Goal: Task Accomplishment & Management: Complete application form

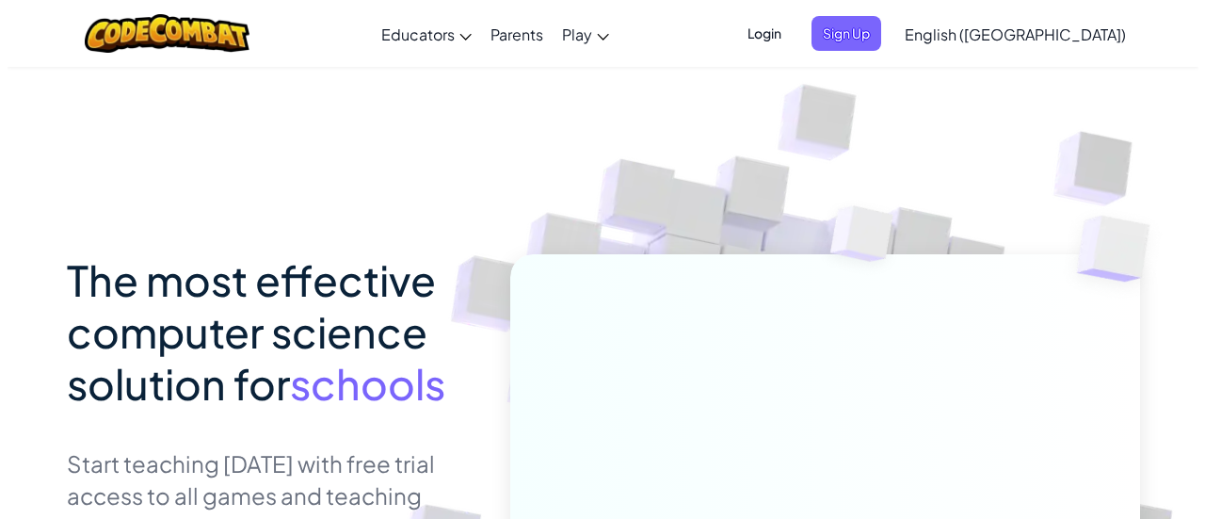
scroll to position [188, 0]
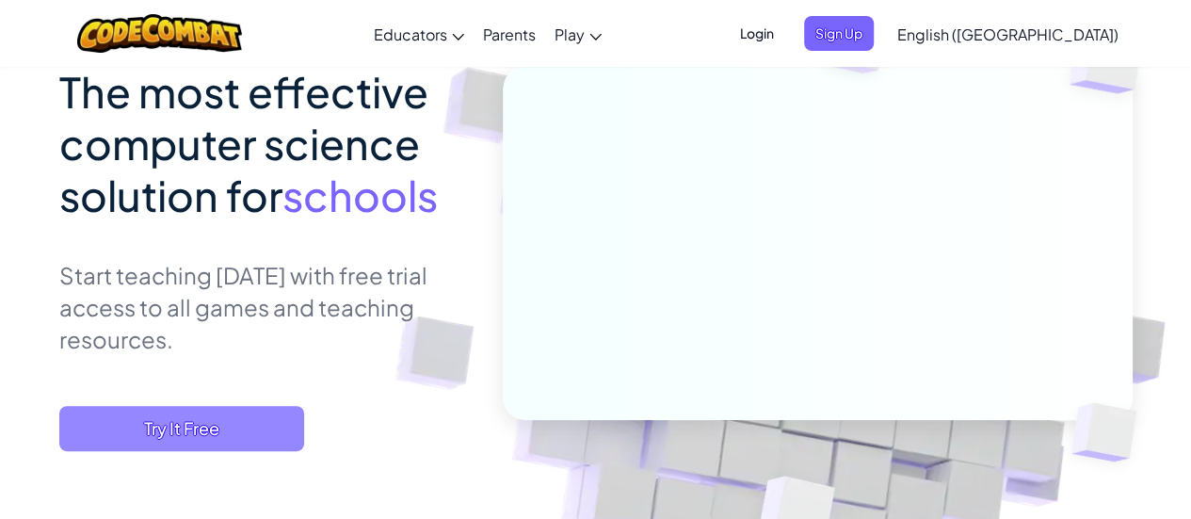
click at [236, 428] on span "Try It Free" at bounding box center [181, 428] width 245 height 45
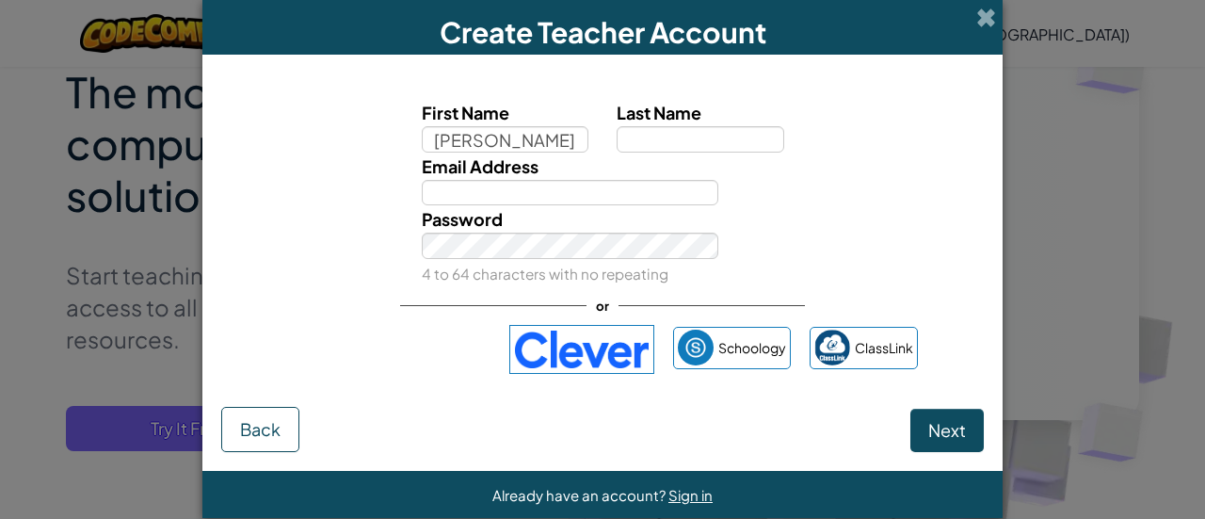
type input "[PERSON_NAME]"
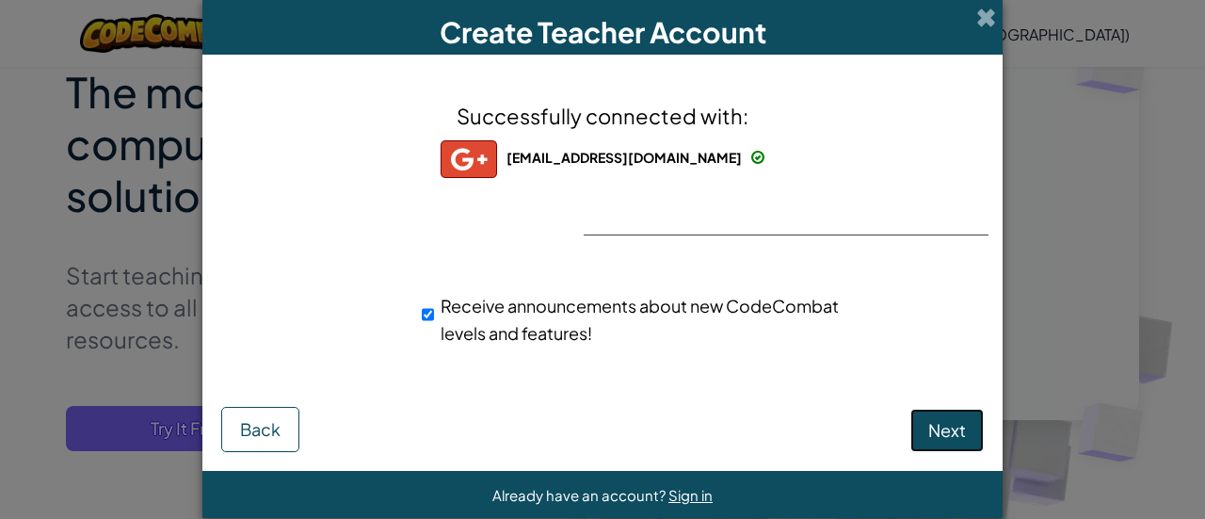
click at [938, 432] on span "Next" at bounding box center [947, 430] width 38 height 22
select select "[GEOGRAPHIC_DATA]"
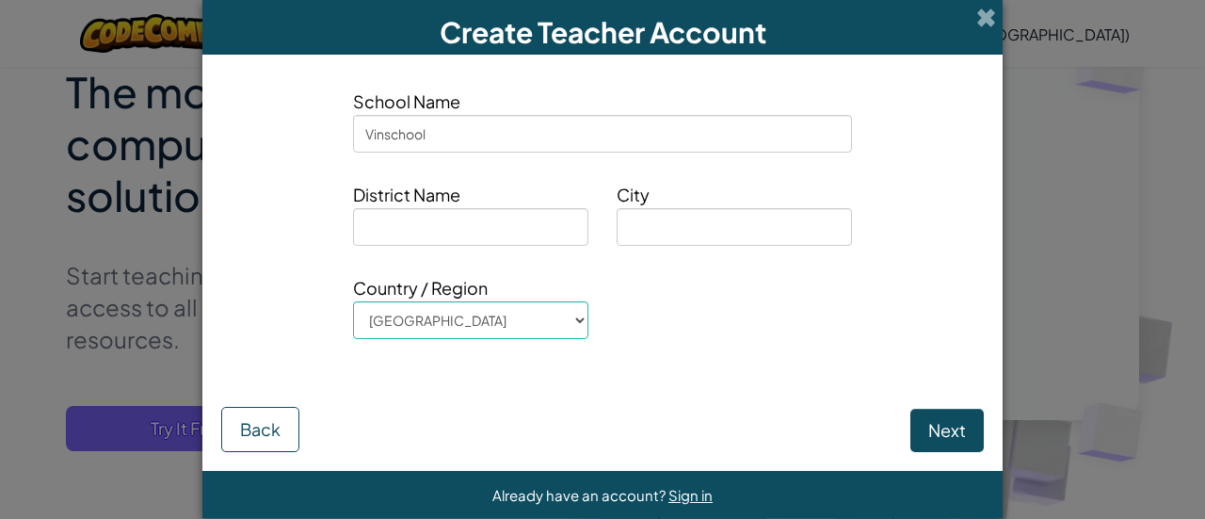
type input "Vinschool"
click at [250, 439] on button "Back" at bounding box center [260, 429] width 78 height 45
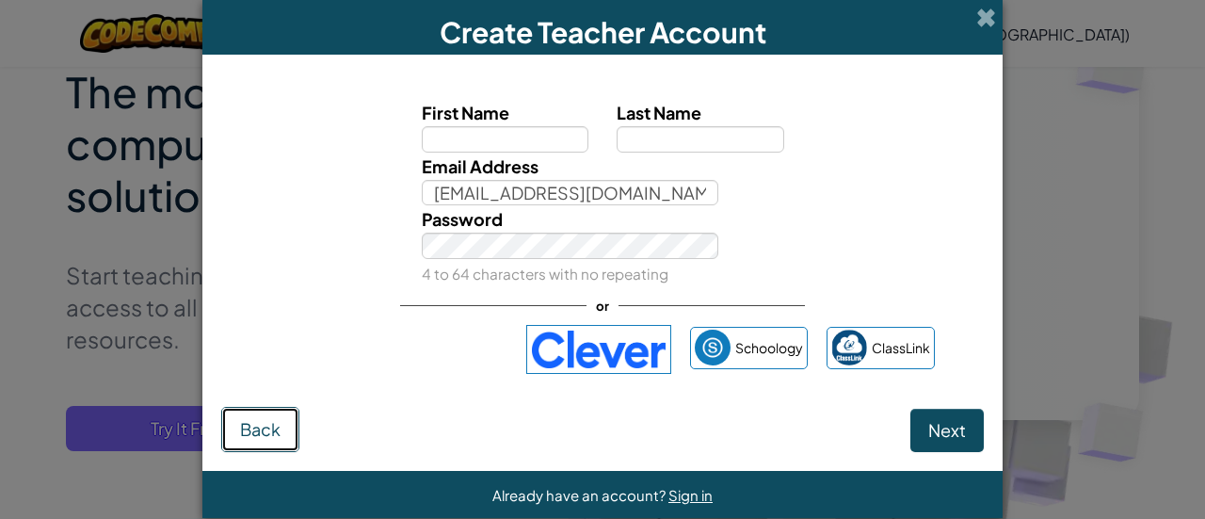
click at [269, 421] on span "Back" at bounding box center [260, 429] width 40 height 22
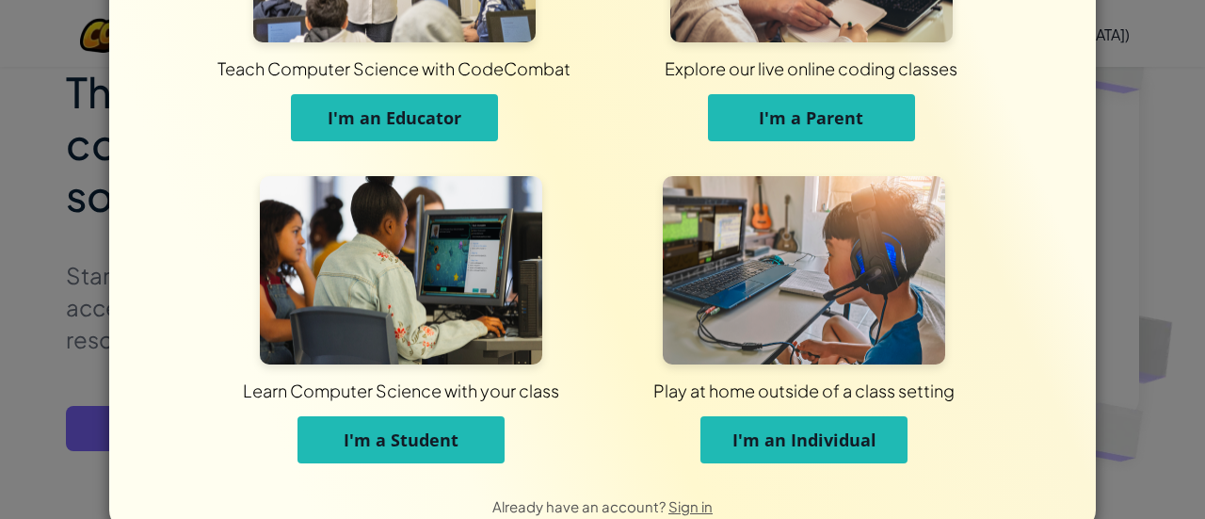
click at [401, 95] on button "I'm an Educator" at bounding box center [394, 117] width 207 height 47
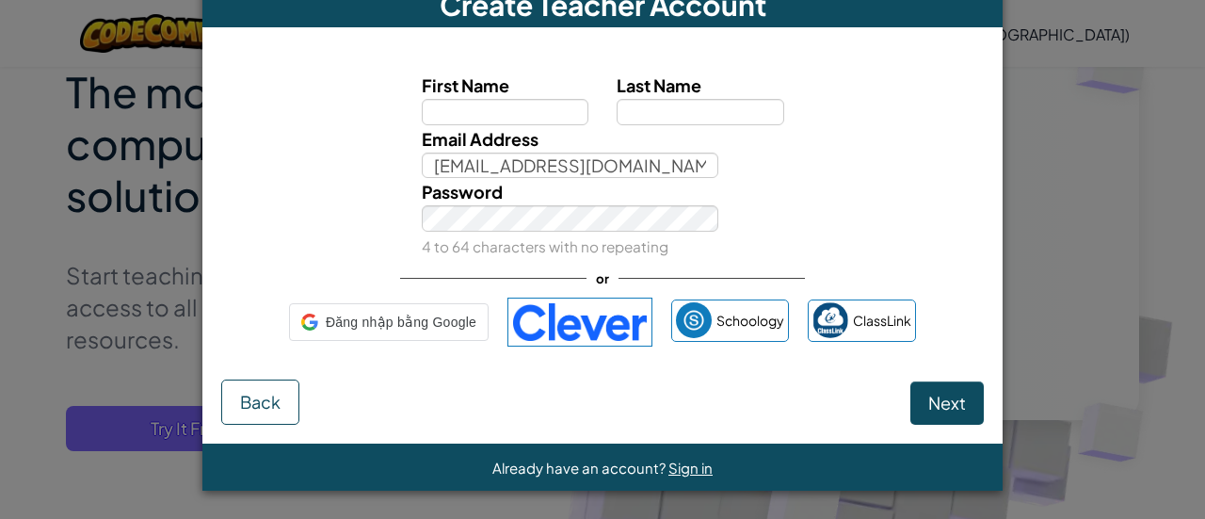
scroll to position [26, 0]
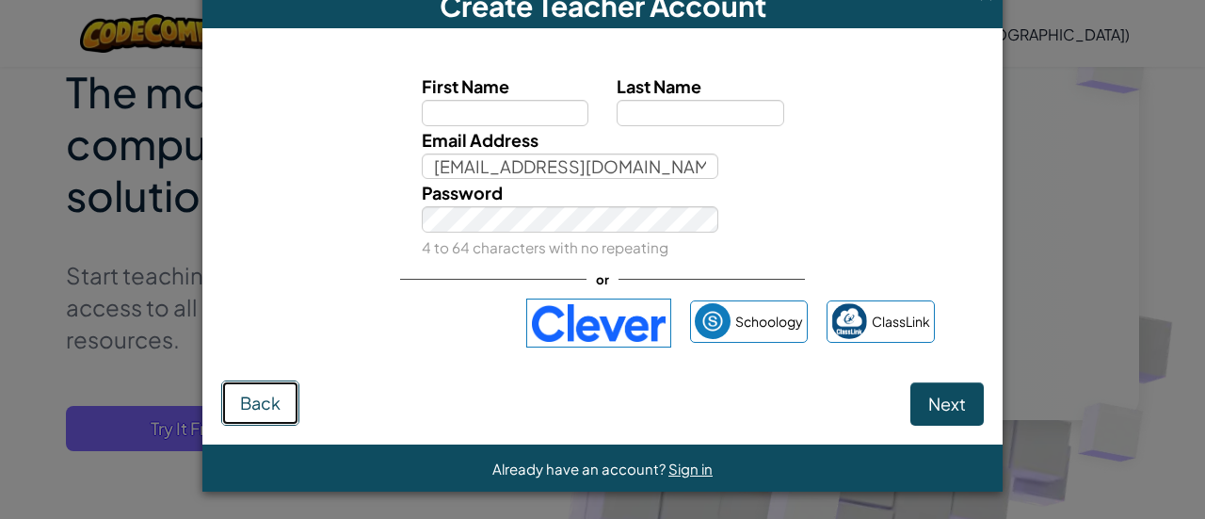
drag, startPoint x: 280, startPoint y: 380, endPoint x: 269, endPoint y: 391, distance: 14.6
click at [269, 391] on button "Back" at bounding box center [260, 402] width 78 height 45
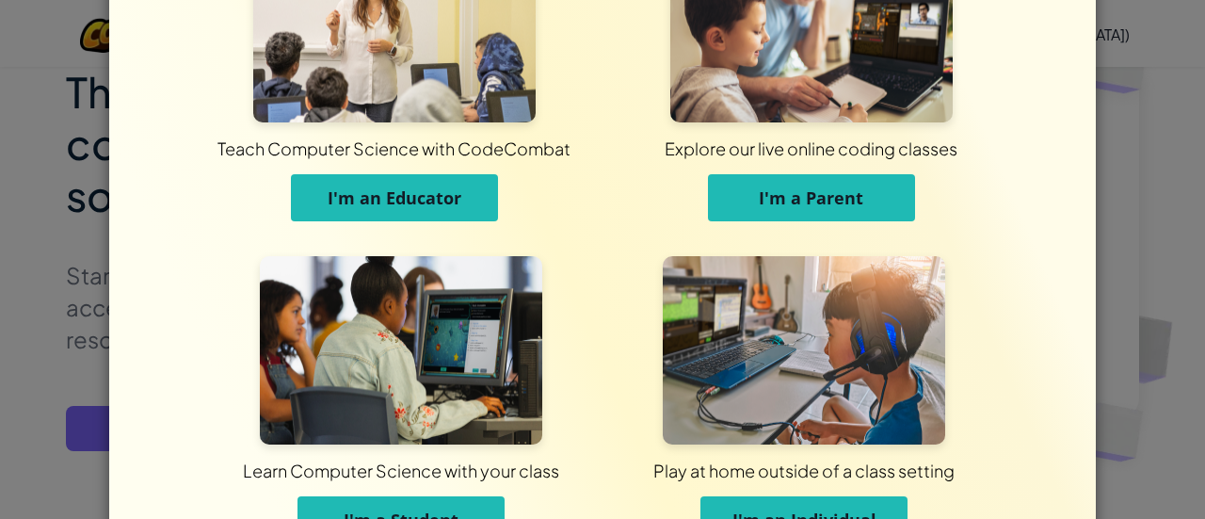
scroll to position [226, 0]
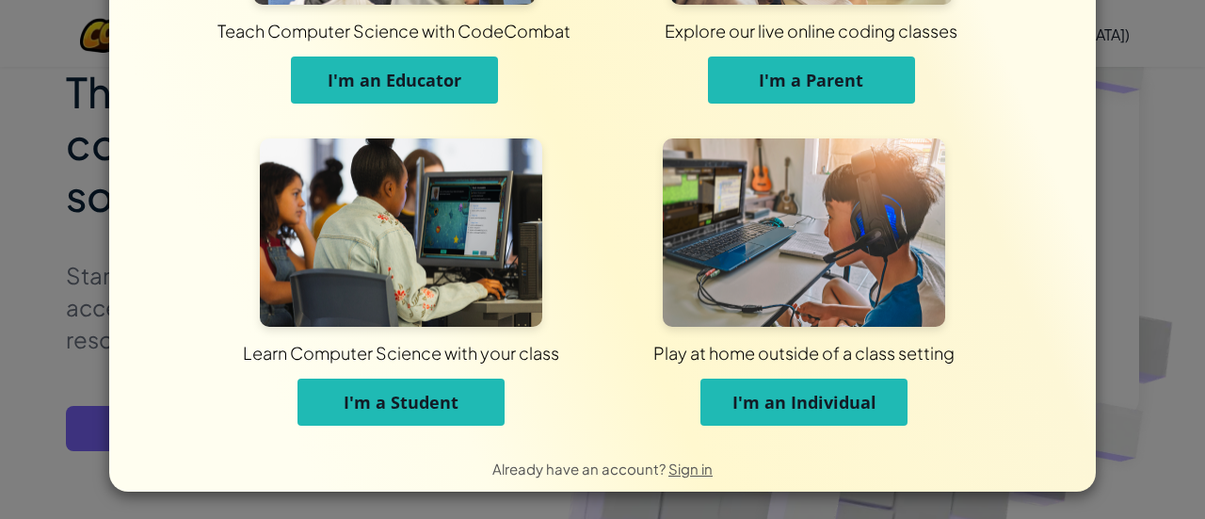
click at [459, 395] on button "I'm a Student" at bounding box center [401, 402] width 207 height 47
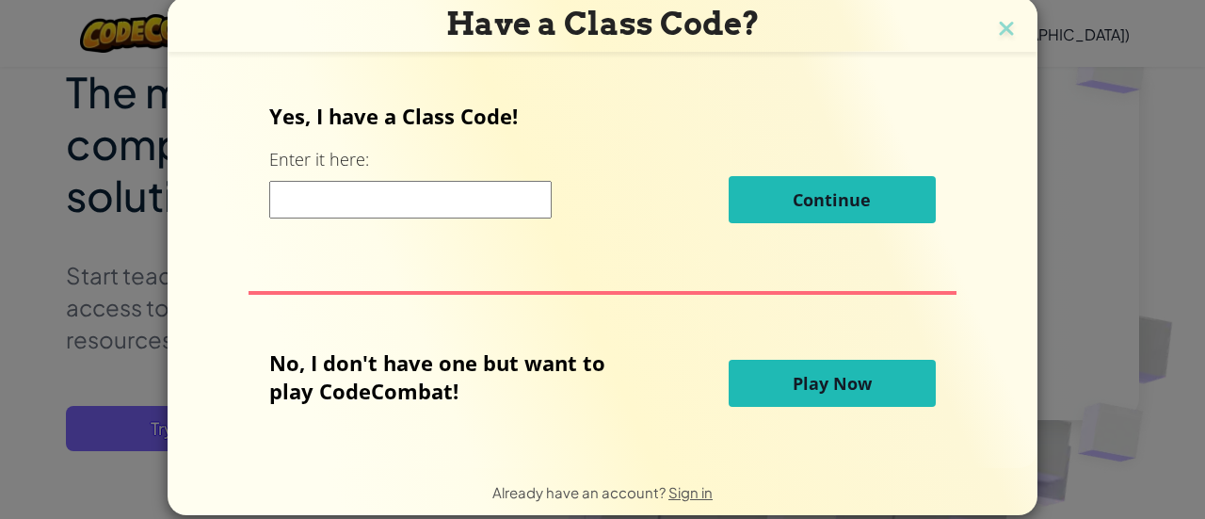
scroll to position [0, 0]
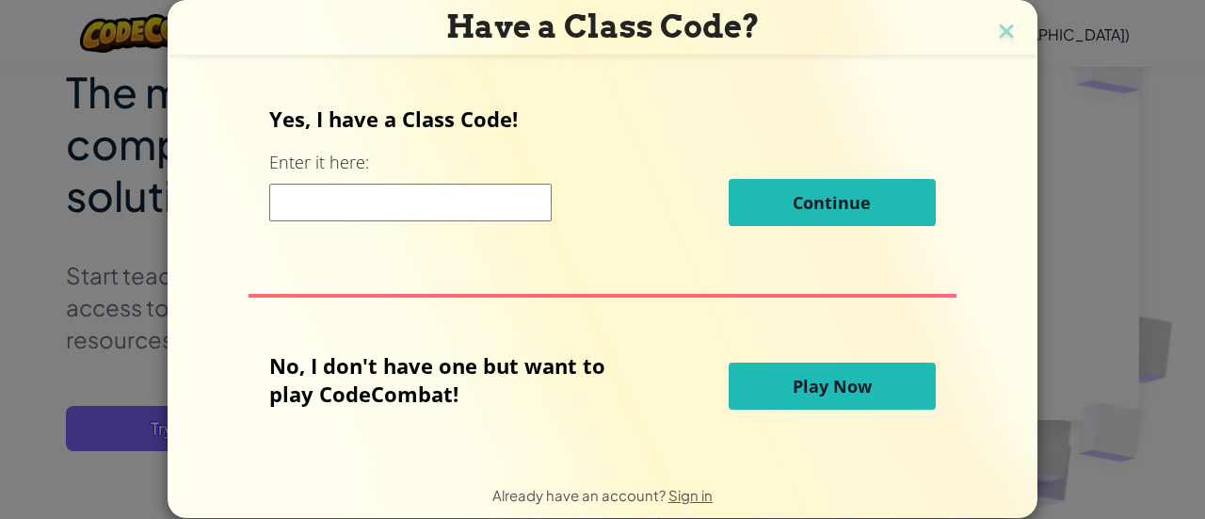
click at [403, 201] on input at bounding box center [410, 203] width 282 height 38
click at [435, 202] on input at bounding box center [410, 203] width 282 height 38
click at [437, 199] on input at bounding box center [410, 203] width 282 height 38
click at [764, 225] on div "Yes, I have a Class Code! Enter it here: nextgiftdreams Continue" at bounding box center [602, 173] width 666 height 136
drag, startPoint x: 495, startPoint y: 200, endPoint x: 480, endPoint y: 201, distance: 15.1
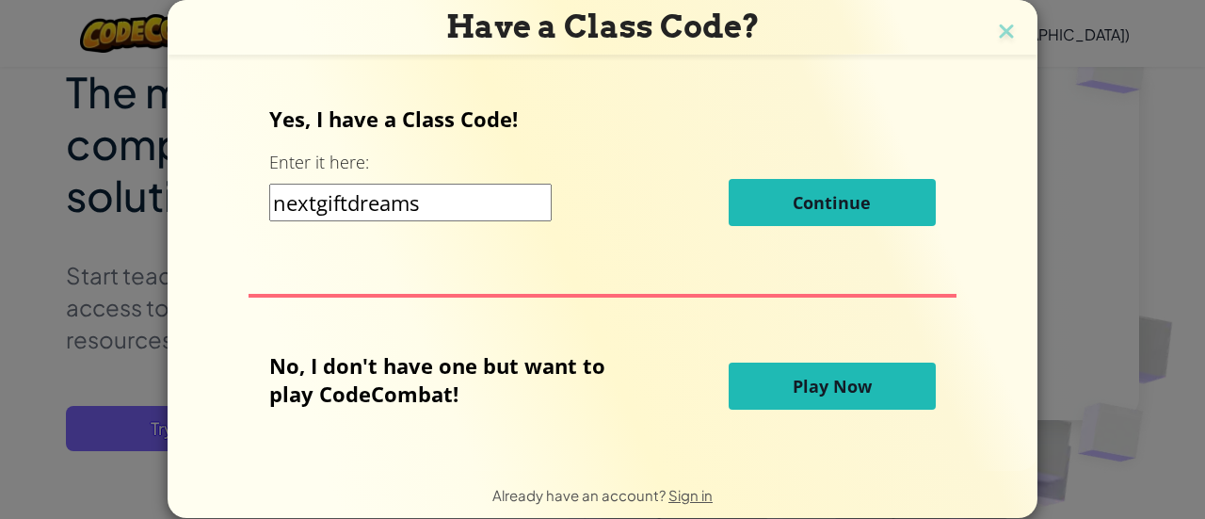
click at [480, 201] on input "nextgiftdreams" at bounding box center [410, 203] width 282 height 38
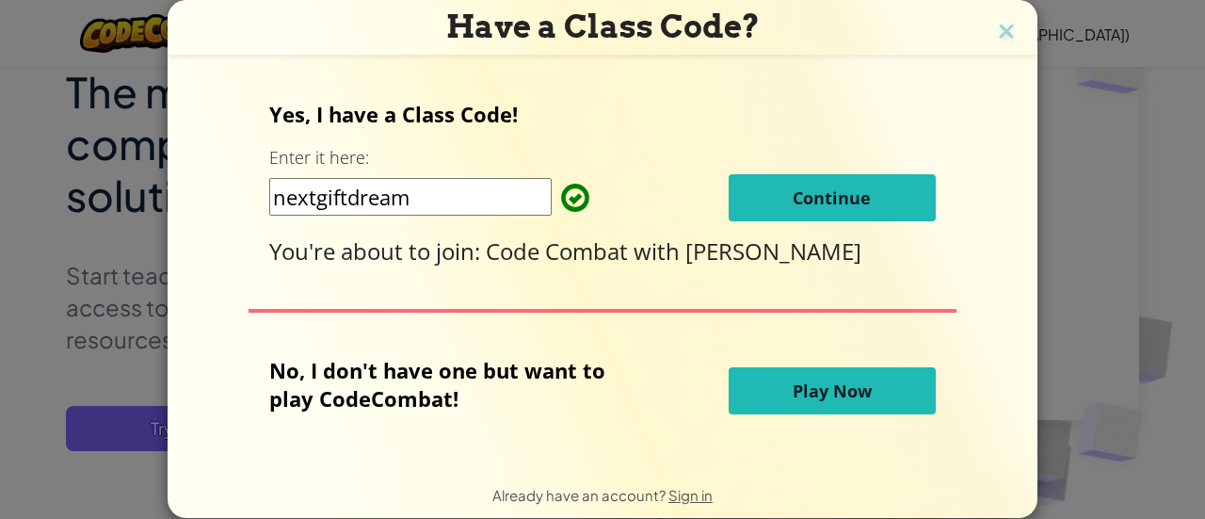
type input "nextgiftdream"
click at [800, 203] on span "Continue" at bounding box center [832, 197] width 78 height 23
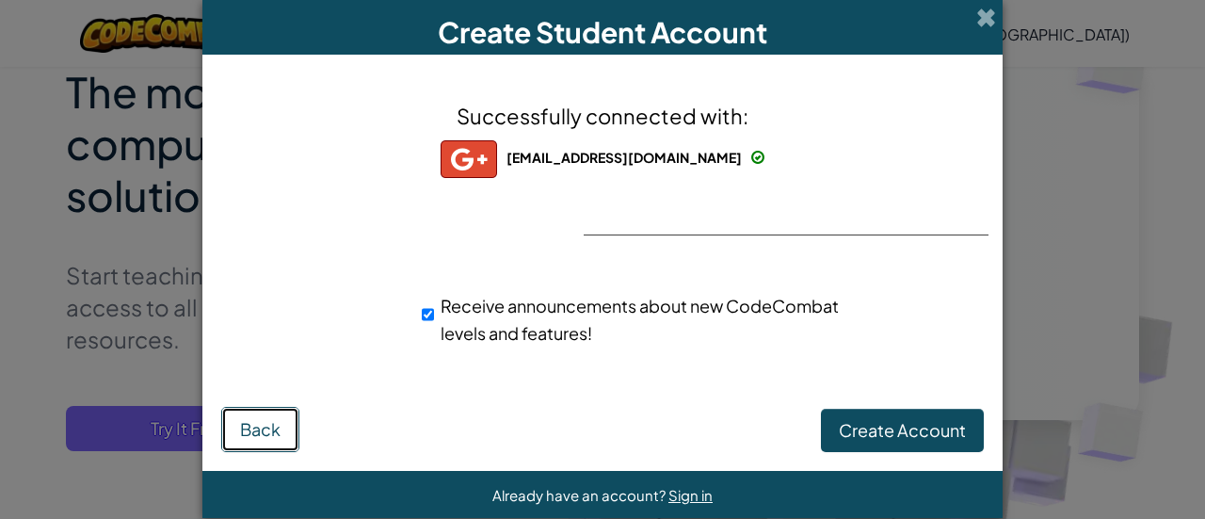
click at [240, 440] on span "Back" at bounding box center [260, 429] width 40 height 22
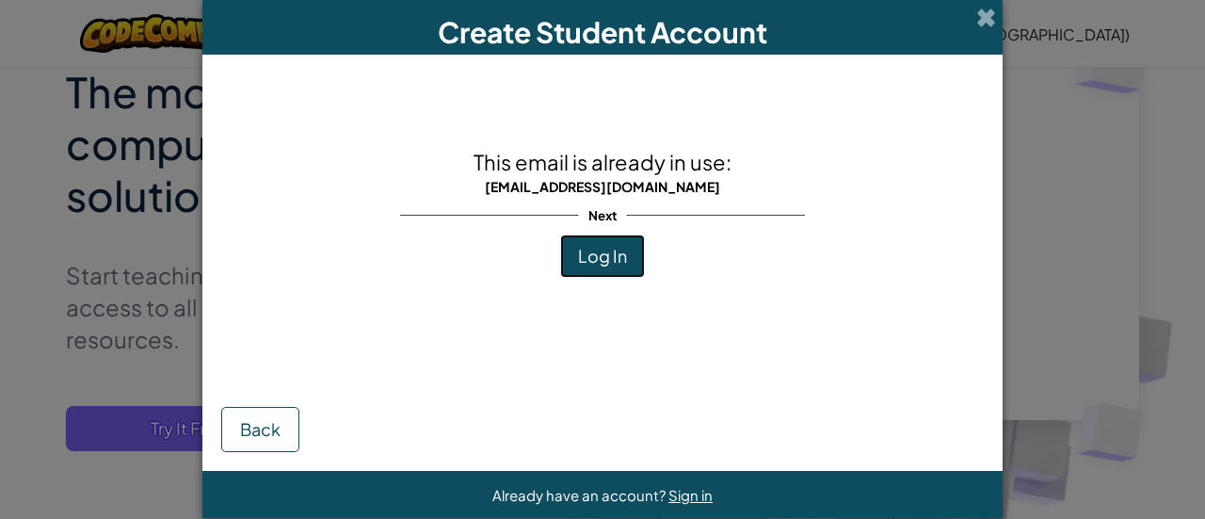
click at [589, 261] on span "Log In" at bounding box center [602, 256] width 49 height 22
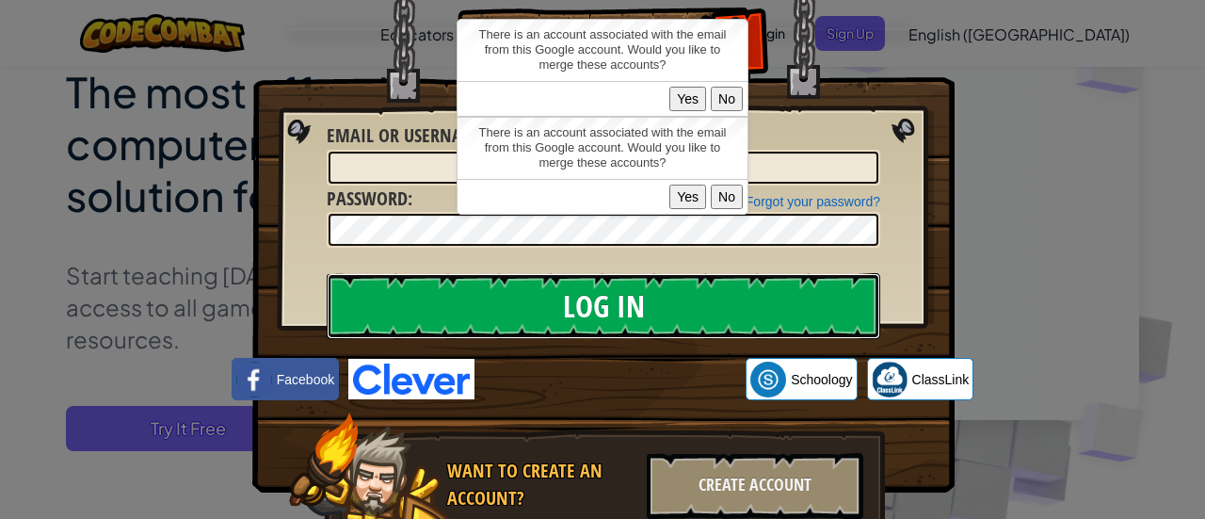
click at [660, 301] on input "Log In" at bounding box center [604, 306] width 554 height 66
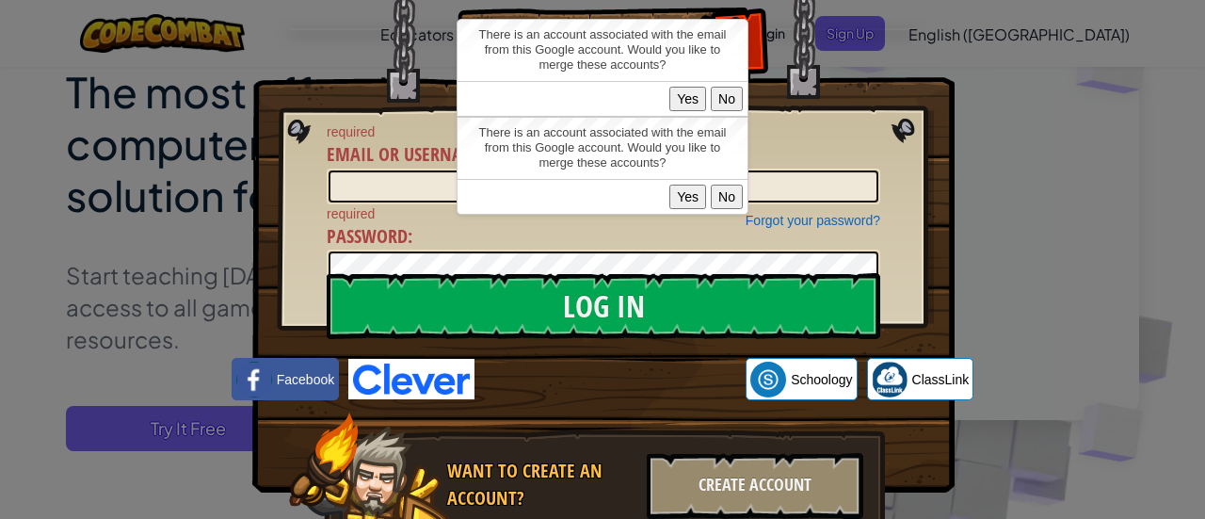
click at [693, 197] on button "Yes" at bounding box center [687, 197] width 37 height 24
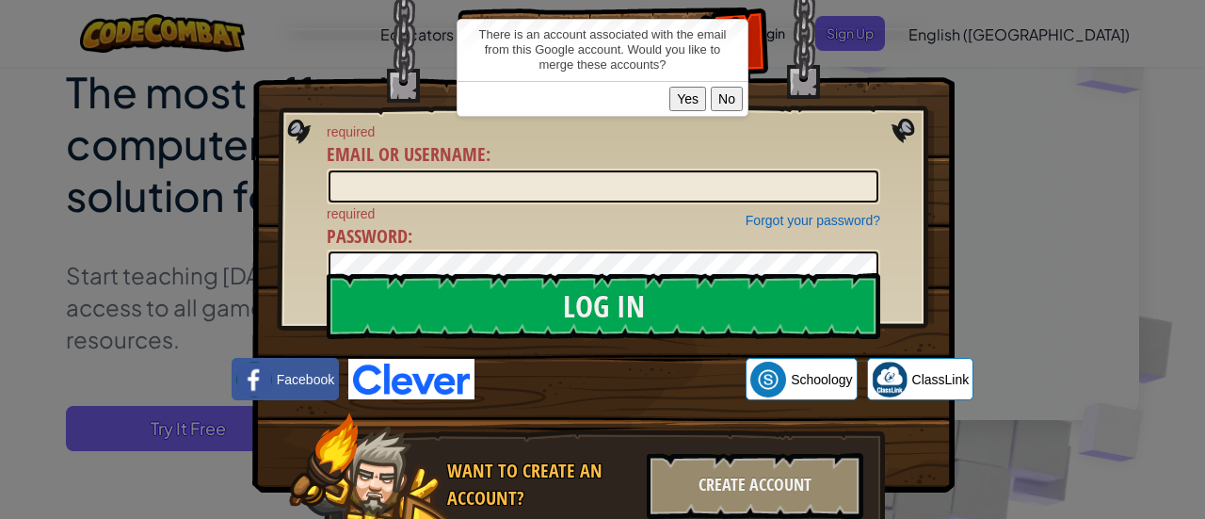
click at [686, 100] on button "Yes" at bounding box center [687, 99] width 37 height 24
